Goal: Task Accomplishment & Management: Use online tool/utility

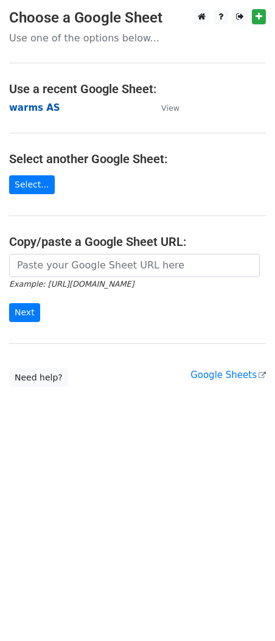
click at [27, 110] on strong "warms AS" at bounding box center [34, 107] width 51 height 11
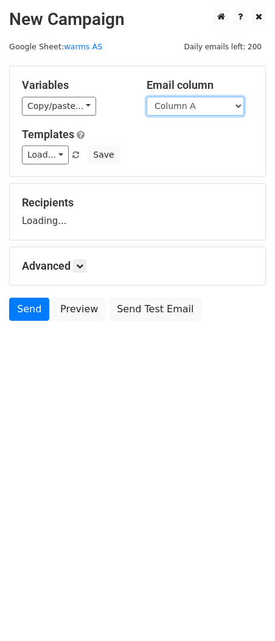
click at [202, 105] on select "Column A Column B Column C Column D Column E Column F Column G Column H Column …" at bounding box center [195, 106] width 97 height 19
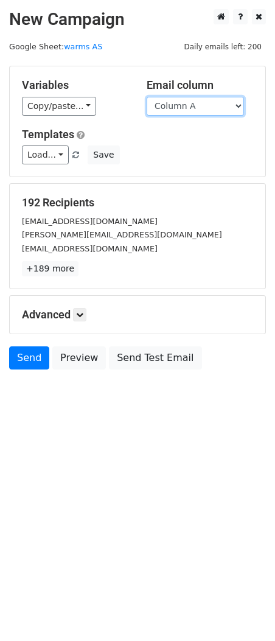
click at [197, 99] on select "Column A Column B Column C Column D Column E Column F Column G Column H Column …" at bounding box center [195, 106] width 97 height 19
select select "Column C"
click at [147, 97] on select "Column A Column B Column C Column D Column E Column F Column G Column H Column …" at bounding box center [195, 106] width 97 height 19
